Goal: Ask a question

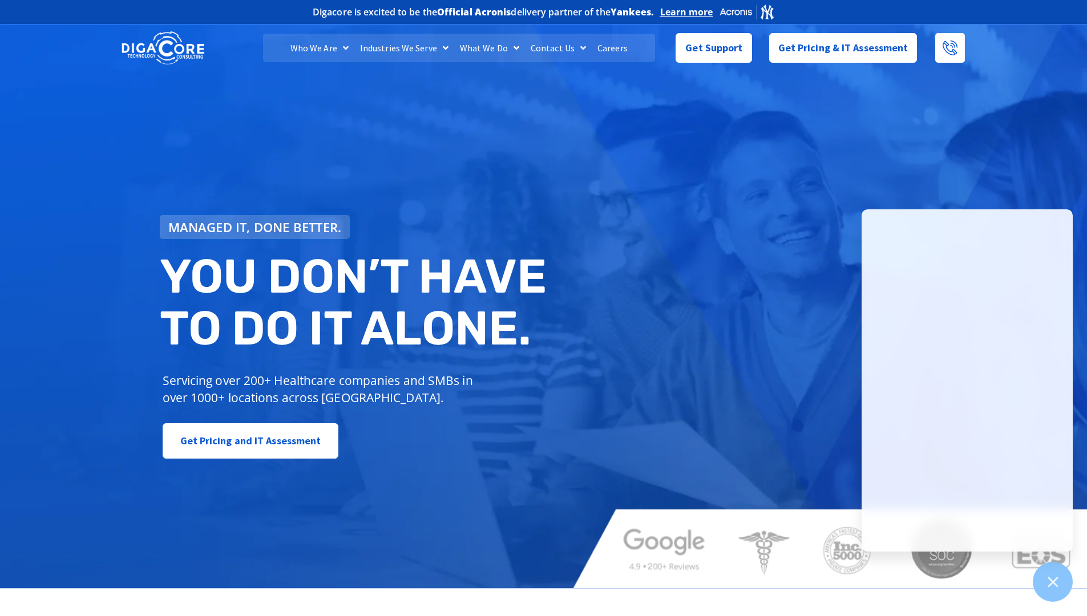
click at [960, 156] on div "Managed IT, done better. You don’t have to do IT alone. Servicing over 200+ Hea…" at bounding box center [543, 305] width 1087 height 567
click at [723, 48] on span "Get Support" at bounding box center [713, 43] width 57 height 23
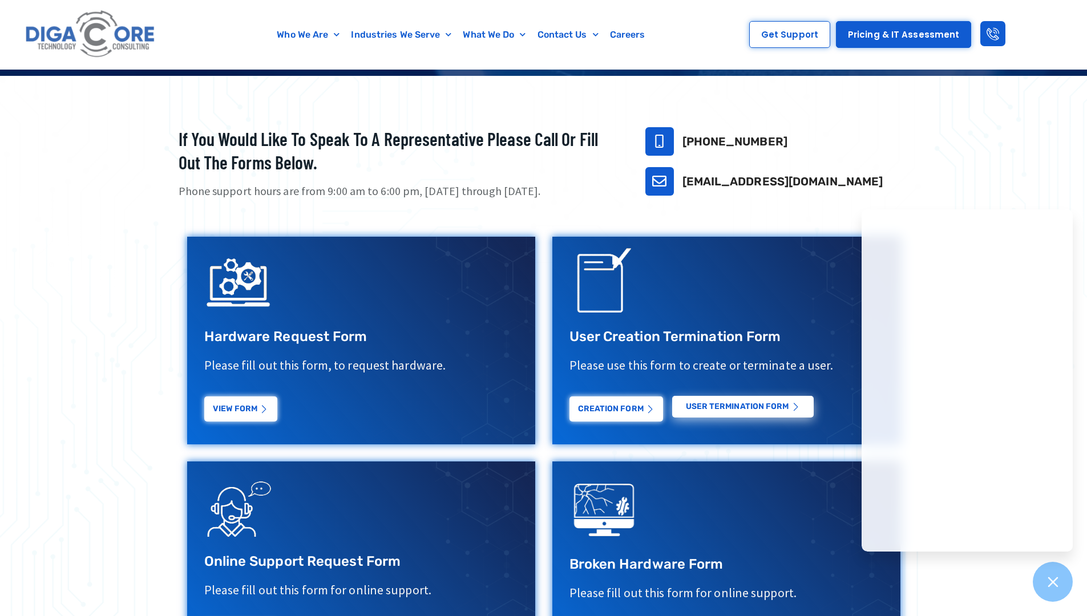
scroll to position [285, 0]
